Goal: Task Accomplishment & Management: Use online tool/utility

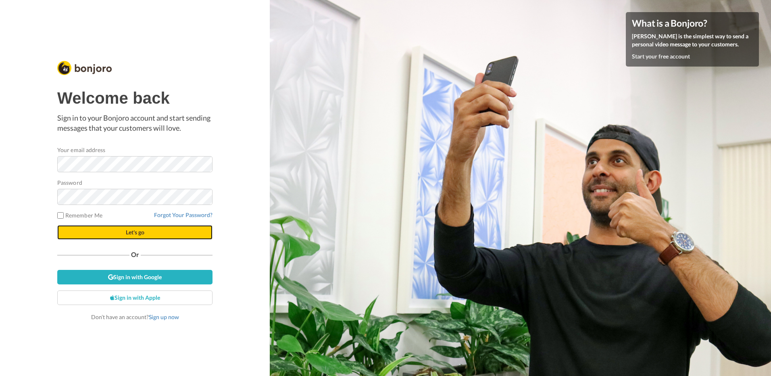
click at [160, 230] on button "Let's go" at bounding box center [134, 232] width 155 height 15
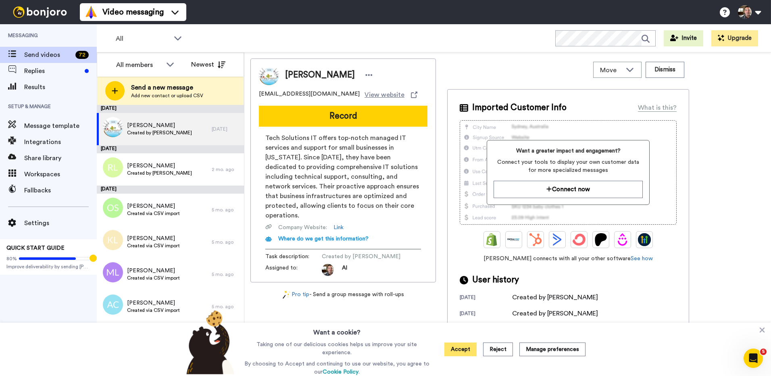
click at [464, 345] on button "Accept" at bounding box center [461, 350] width 32 height 14
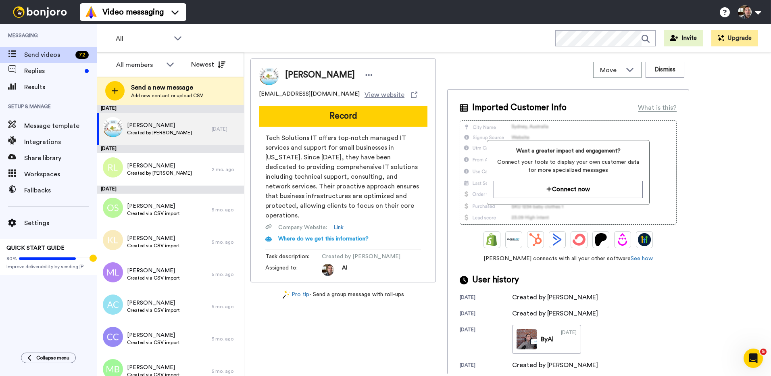
click at [414, 44] on div "All WORKSPACES View all All Default Tasks + Add a new workspace Invite Upgrade" at bounding box center [434, 38] width 675 height 28
click at [406, 41] on div "All WORKSPACES View all All Default Tasks + Add a new workspace Invite Upgrade" at bounding box center [434, 38] width 675 height 28
